Goal: Book appointment/travel/reservation

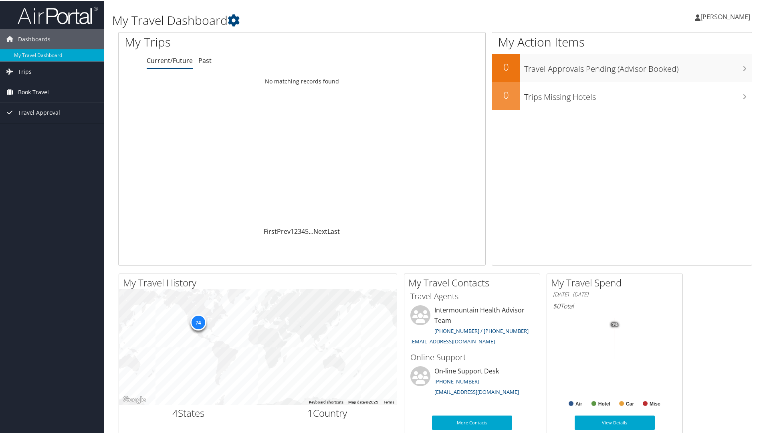
click at [44, 89] on span "Book Travel" at bounding box center [33, 91] width 31 height 20
click at [50, 131] on link "Book/Manage Online Trips" at bounding box center [52, 131] width 104 height 12
click at [71, 131] on link "Book/Manage Online Trips" at bounding box center [52, 131] width 104 height 12
